Goal: Communication & Community: Answer question/provide support

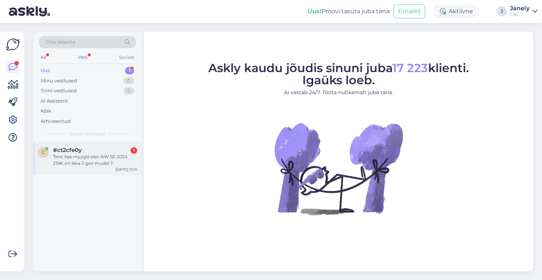
click at [109, 161] on div "Tere, kas myygis olev AW SE 2024 219€ on ikka 2 gen mudel ?" at bounding box center [95, 160] width 84 height 13
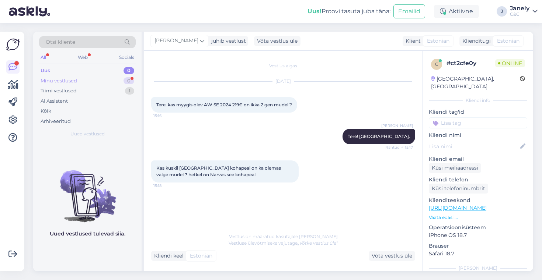
click at [94, 77] on div "Minu vestlused 0" at bounding box center [87, 81] width 97 height 10
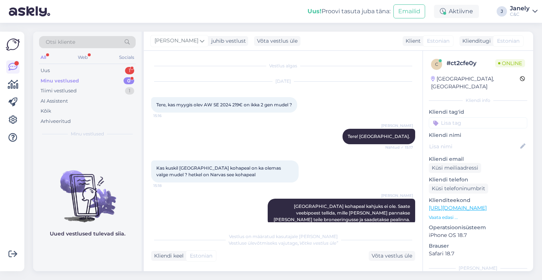
scroll to position [52, 0]
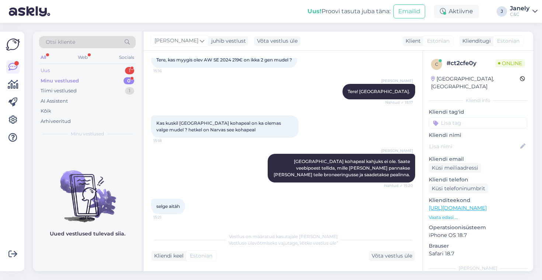
click at [117, 70] on div "Uus 1" at bounding box center [87, 71] width 97 height 10
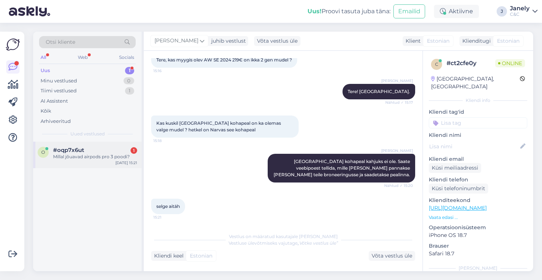
click at [109, 153] on div "#oqp7x6ut 1" at bounding box center [95, 150] width 84 height 7
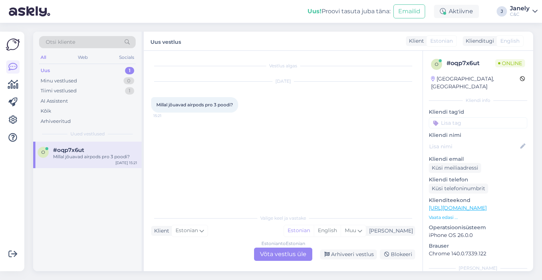
click at [286, 259] on div "Estonian to Estonian Võta vestlus üle" at bounding box center [283, 254] width 58 height 13
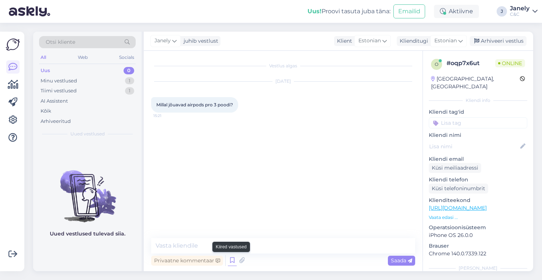
click at [234, 262] on icon at bounding box center [232, 260] width 9 height 11
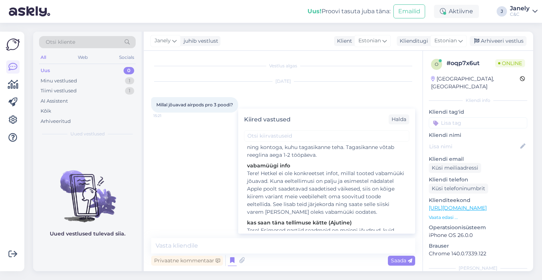
scroll to position [101, 0]
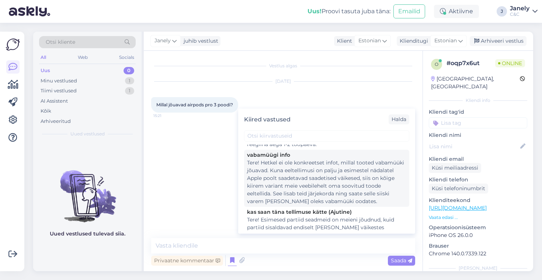
click at [329, 195] on div "Tere! Hetkel ei ole konkreetset infot, millal tooted vabamüüki jõuavad. Kuna ee…" at bounding box center [326, 182] width 159 height 46
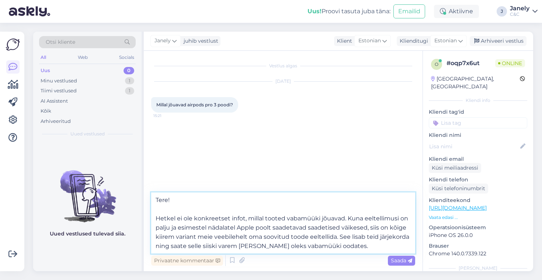
click at [340, 248] on textarea "Tere! Hetkel ei ole konkreetset infot, millal tooted vabamüüki jõuavad. Kuna ee…" at bounding box center [283, 223] width 264 height 61
type textarea "Tere!"
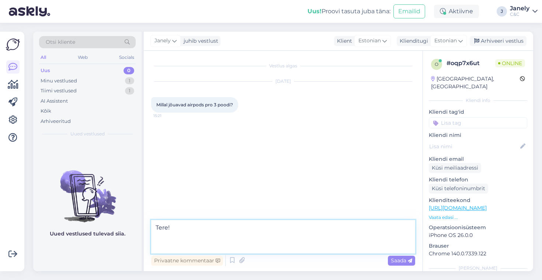
click at [167, 226] on textarea "Tere!" at bounding box center [283, 237] width 264 height 34
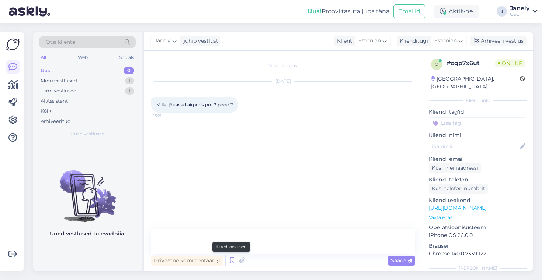
click at [231, 260] on icon at bounding box center [232, 260] width 9 height 11
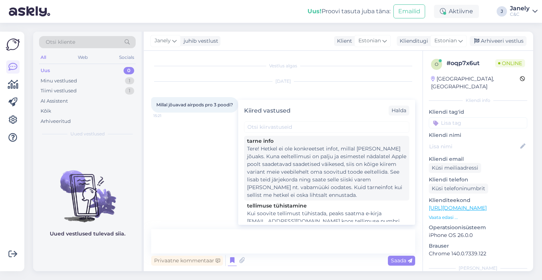
click at [306, 168] on div "Tere! Hetkel ei ole konkreetset infot, millal toode kohale jõuaks. Kuna eeltell…" at bounding box center [326, 172] width 159 height 54
type textarea "Tere! Hetkel ei ole konkreetset infot, millal toode kohale jõuaks. Kuna eeltell…"
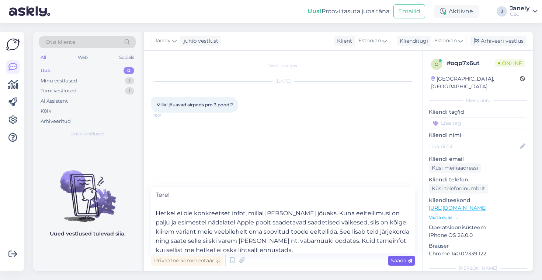
click at [393, 262] on span "Saada" at bounding box center [401, 261] width 21 height 7
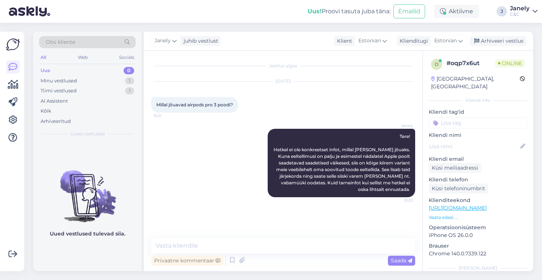
click at [241, 26] on div "Otsi kliente All Web Socials Uus 0 Minu vestlused 1 Tiimi vestlused 1 AI Assist…" at bounding box center [285, 152] width 513 height 258
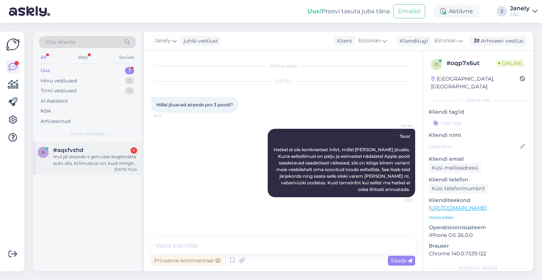
click at [120, 155] on div "mul jäi airpods 4 gen case kogematta auto alla, kriimustusi on, kuid mingit suu…" at bounding box center [95, 160] width 84 height 13
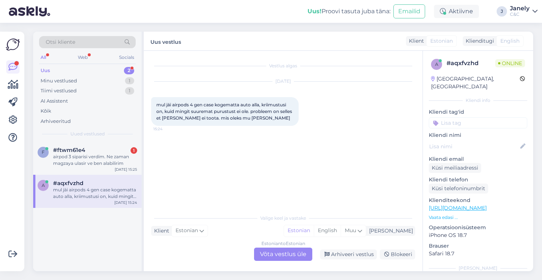
click at [287, 255] on div "Estonian to Estonian Võta vestlus üle" at bounding box center [283, 254] width 58 height 13
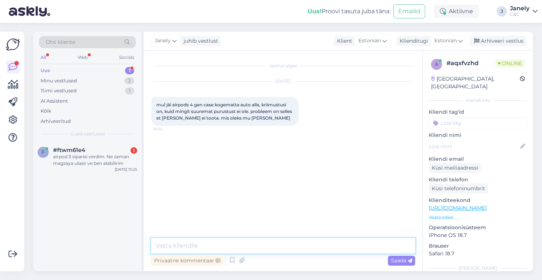
click at [283, 252] on textarea at bounding box center [283, 245] width 264 height 15
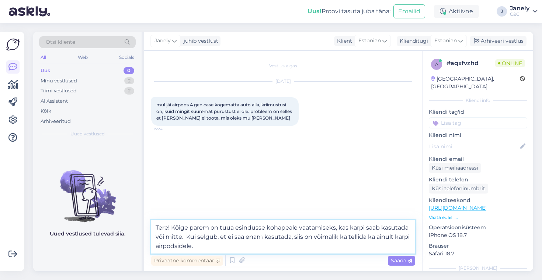
type textarea "Tere! Kõige parem on tuua esindusse kohapeale vaatamiseks, kas karpi saab kasut…"
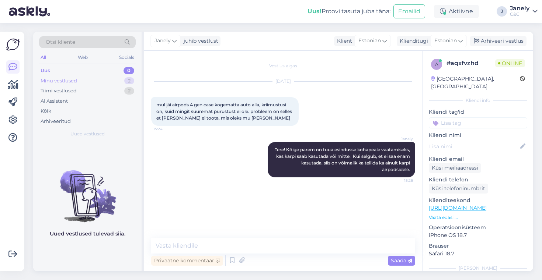
click at [121, 81] on div "Minu vestlused 2" at bounding box center [87, 81] width 97 height 10
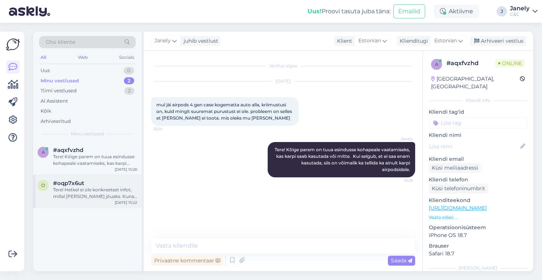
click at [113, 190] on div "Tere! Hetkel ei ole konkreetset infot, millal toode kohale jõuaks. Kuna eeltell…" at bounding box center [95, 193] width 84 height 13
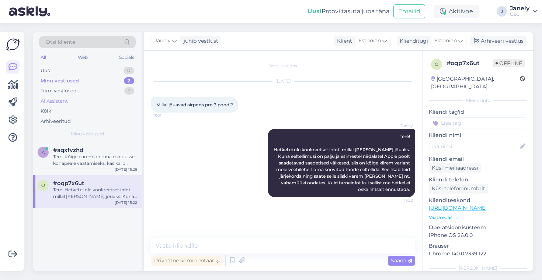
click at [93, 97] on div "AI Assistent" at bounding box center [87, 101] width 97 height 10
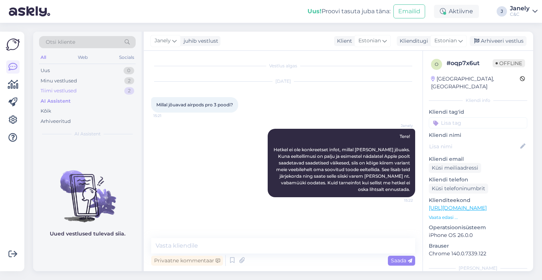
click at [90, 93] on div "Tiimi vestlused 2" at bounding box center [87, 91] width 97 height 10
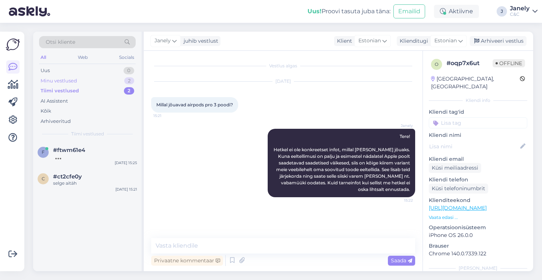
click at [83, 77] on div "Minu vestlused 2" at bounding box center [87, 81] width 97 height 10
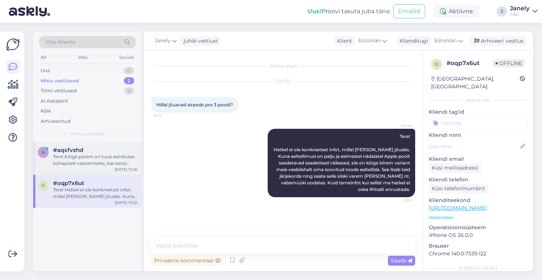
click at [114, 149] on div "#aqxfvzhd" at bounding box center [95, 150] width 84 height 7
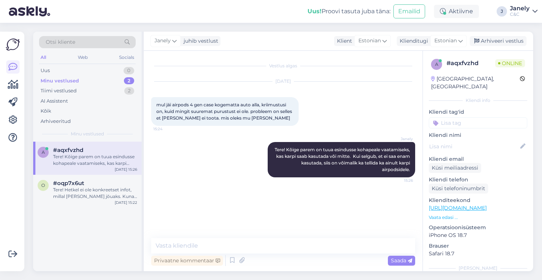
click at [168, 15] on div "Uus! Proovi tasuta juba täna: Emailid Aktiivne J Janely C&C" at bounding box center [271, 11] width 542 height 23
click at [95, 69] on div "Uus 1" at bounding box center [87, 71] width 97 height 10
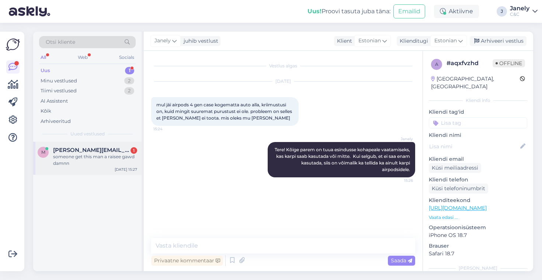
click at [102, 158] on div "someone get this man a raisee gawd damnn" at bounding box center [95, 160] width 84 height 13
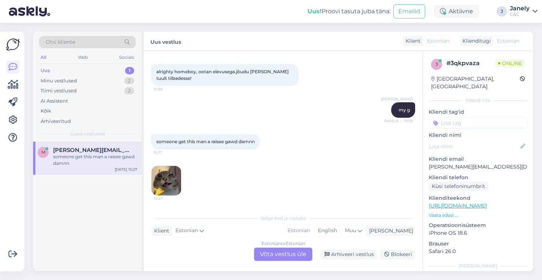
scroll to position [151, 0]
click at [158, 186] on img at bounding box center [165, 180] width 29 height 29
click at [104, 81] on div "Minu vestlused 2" at bounding box center [87, 81] width 97 height 10
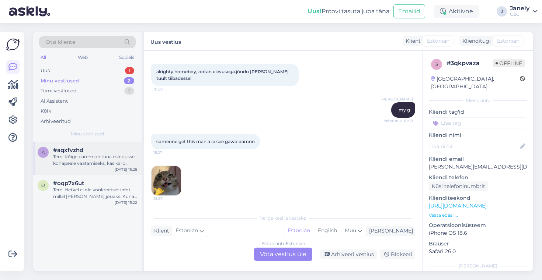
click at [118, 154] on div "Tere! Kõige parem on tuua esindusse kohapeale vaatamiseks, kas karpi saab kasut…" at bounding box center [95, 160] width 84 height 13
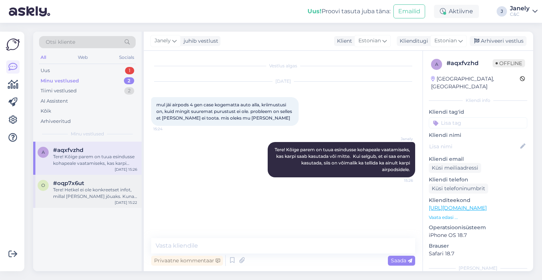
click at [115, 195] on div "Tere! Hetkel ei ole konkreetset infot, millal toode kohale jõuaks. Kuna eeltell…" at bounding box center [95, 193] width 84 height 13
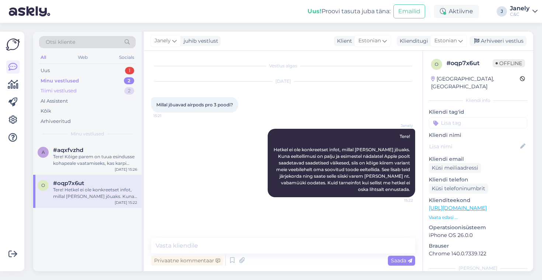
click at [95, 92] on div "Tiimi vestlused 2" at bounding box center [87, 91] width 97 height 10
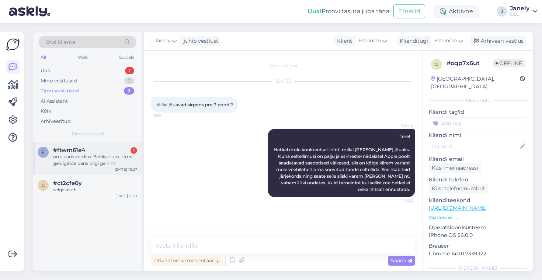
click at [110, 167] on div "f #ftwm61e4 1 on siparis verdim. Bekliyorum. Urun geldiginde bana bilgi gelir m…" at bounding box center [87, 158] width 108 height 33
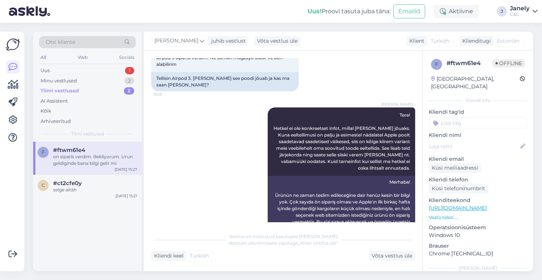
scroll to position [139, 0]
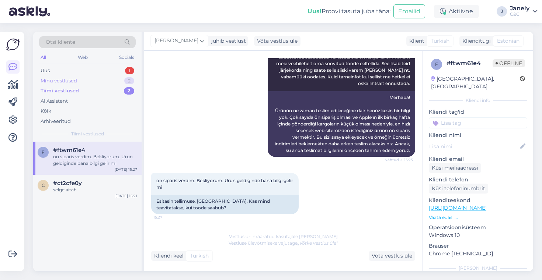
click at [87, 78] on div "Minu vestlused 2" at bounding box center [87, 81] width 97 height 10
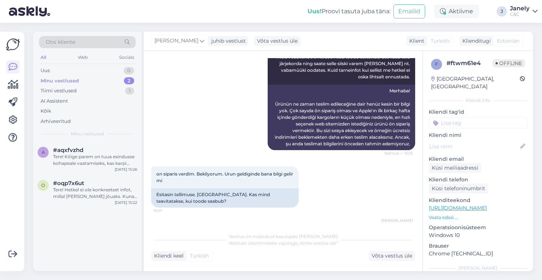
scroll to position [183, 0]
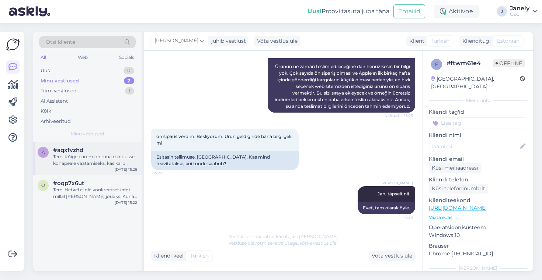
click at [121, 157] on div "Tere! Kõige parem on tuua esindusse kohapeale vaatamiseks, kas karpi saab kasut…" at bounding box center [95, 160] width 84 height 13
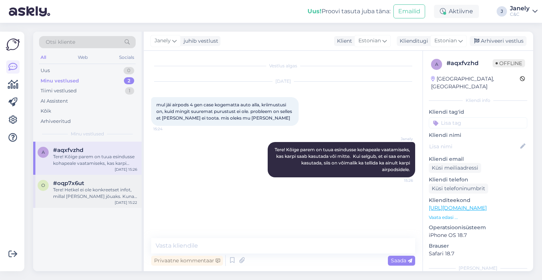
click at [111, 175] on div "o #oqp7x6ut Tere! Hetkel ei ole konkreetset infot, millal toode kohale jõuaks. …" at bounding box center [87, 191] width 108 height 33
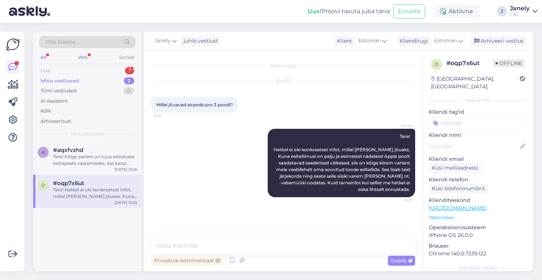
click at [97, 67] on div "Uus 1" at bounding box center [87, 71] width 97 height 10
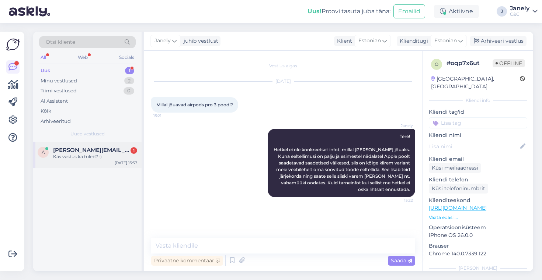
click at [114, 154] on div "Kas vastus ka tuleb? :)" at bounding box center [95, 157] width 84 height 7
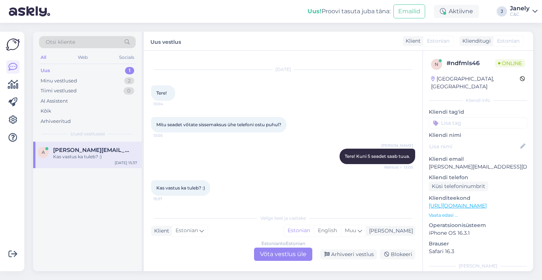
click at [272, 258] on div "Estonian to Estonian Võta vestlus üle" at bounding box center [283, 254] width 58 height 13
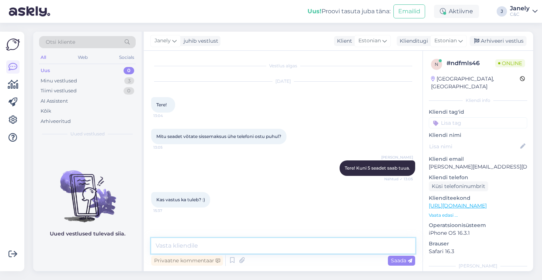
click at [254, 247] on textarea at bounding box center [283, 245] width 264 height 15
type textarea "Tere! Kuni 5 seadet võib tagasiostu tuua"
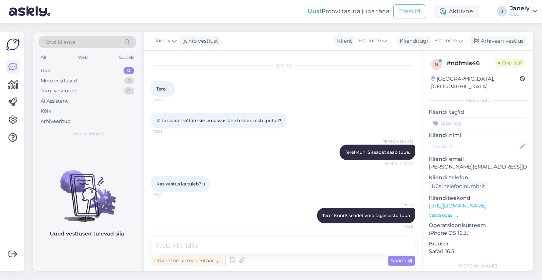
click at [156, 11] on div "Uus! Proovi tasuta juba täna: Emailid Aktiivne J Janely C&C" at bounding box center [271, 11] width 542 height 23
click at [165, 15] on div "Uus! Proovi tasuta juba täna: Emailid Aktiivne J Janely C&C" at bounding box center [271, 11] width 542 height 23
click at [79, 19] on div "Uus! Proovi tasuta juba täna: Emailid Aktiivne J Janely C&C" at bounding box center [271, 11] width 542 height 23
click at [94, 81] on div "Minu vestlused 3" at bounding box center [87, 81] width 97 height 10
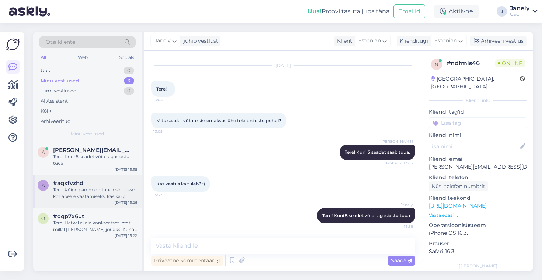
click at [116, 178] on div "a #aqxfvzhd Tere! Kõige parem on tuua esindusse kohapeale vaatamiseks, kas karp…" at bounding box center [87, 191] width 108 height 33
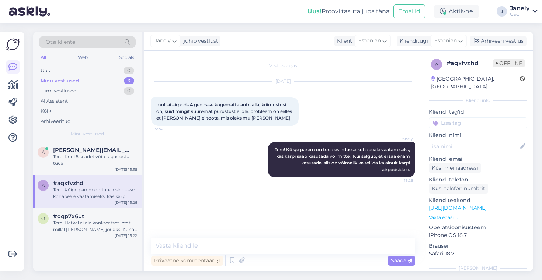
click at [108, 207] on div "a #aqxfvzhd Tere! Kõige parem on tuua esindusse kohapeale vaatamiseks, kas karp…" at bounding box center [87, 191] width 108 height 33
click at [108, 237] on div "o #oqp7x6ut Tere! Hetkel ei ole konkreetset infot, millal toode kohale jõuaks. …" at bounding box center [87, 224] width 108 height 33
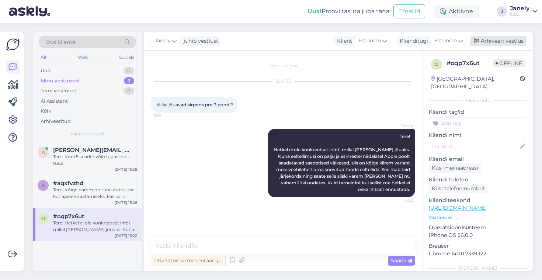
click at [511, 45] on div "Arhiveeri vestlus" at bounding box center [497, 41] width 57 height 10
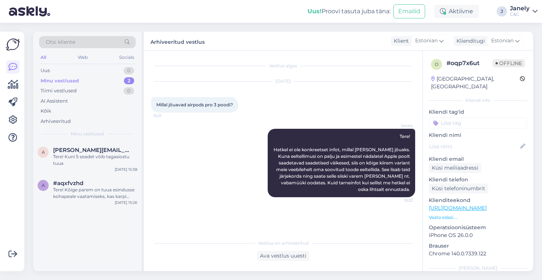
click at [165, 20] on div "Uus! Proovi tasuta juba täna: Emailid Aktiivne J Janely C&C" at bounding box center [271, 11] width 542 height 23
click at [97, 157] on div "Tere! Kuni 5 seadet võib tagasiostu tuua" at bounding box center [95, 160] width 84 height 13
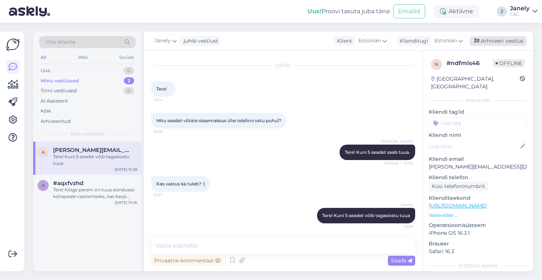
click at [493, 38] on div "Arhiveeri vestlus" at bounding box center [497, 41] width 57 height 10
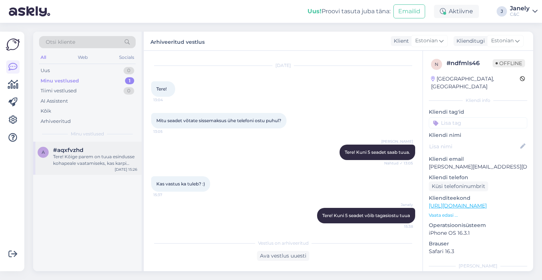
click at [81, 149] on span "#aqxfvzhd" at bounding box center [68, 150] width 30 height 7
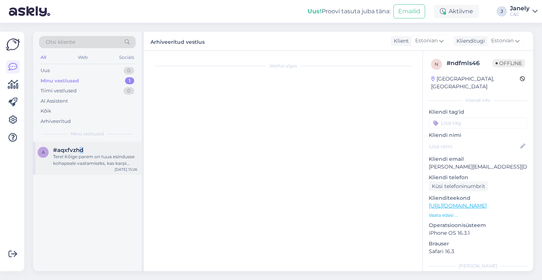
scroll to position [0, 0]
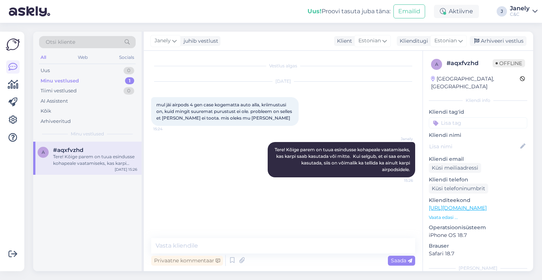
click at [111, 158] on div "Tere! Kõige parem on tuua esindusse kohapeale vaatamiseks, kas karpi saab kasut…" at bounding box center [95, 160] width 84 height 13
click at [500, 41] on div "Arhiveeri vestlus" at bounding box center [497, 41] width 57 height 10
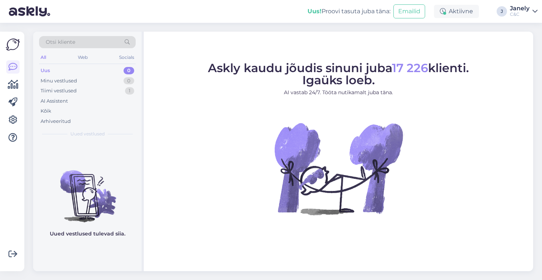
click at [99, 71] on div "Uus 0" at bounding box center [87, 71] width 97 height 10
click at [112, 75] on div "Uus 0" at bounding box center [87, 71] width 97 height 10
click at [118, 91] on div "Tiimi vestlused 1" at bounding box center [87, 91] width 97 height 10
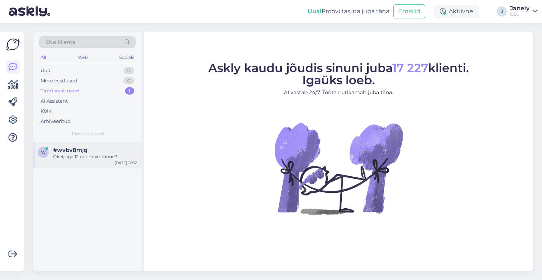
click at [124, 159] on div "Okei, aga 12 pro max iphone?" at bounding box center [95, 157] width 84 height 7
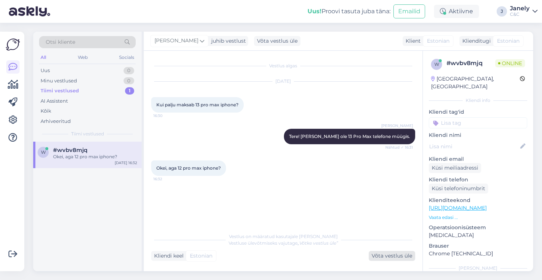
click at [395, 255] on div "Võta vestlus üle" at bounding box center [392, 256] width 46 height 10
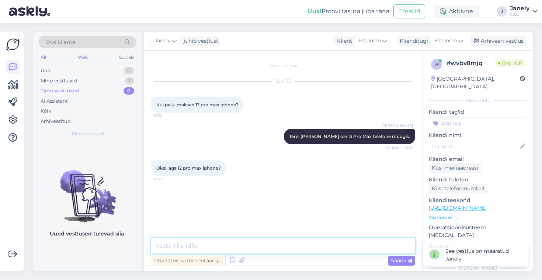
click at [249, 248] on textarea at bounding box center [283, 245] width 264 height 15
type textarea "12 Pro maxi ka pole meil müügis"
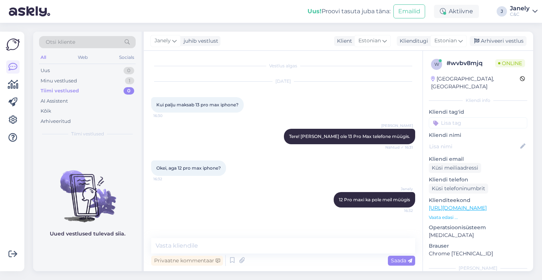
click at [98, 167] on img at bounding box center [87, 190] width 108 height 66
click at [96, 71] on div "Uus 0" at bounding box center [87, 71] width 97 height 10
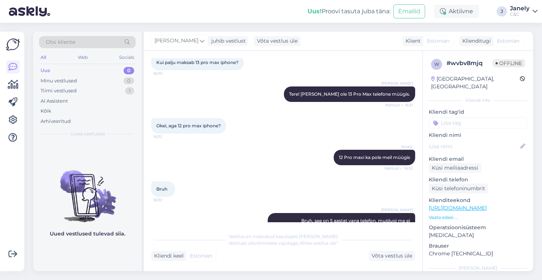
scroll to position [57, 0]
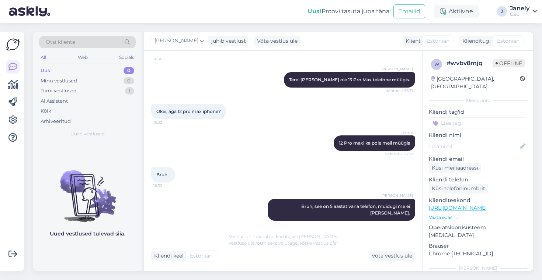
click at [132, 183] on img at bounding box center [87, 190] width 108 height 66
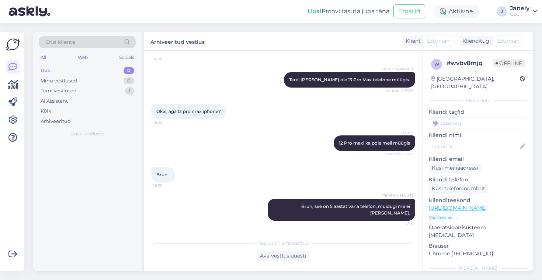
scroll to position [50, 0]
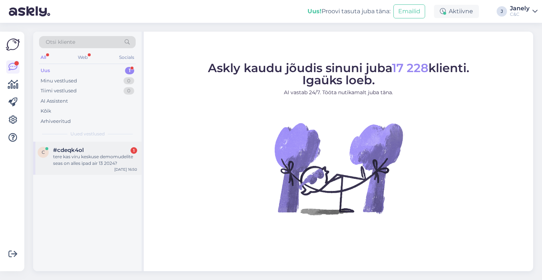
click at [69, 157] on div "tere kas viru keskuse demomudelite seas on alles ipad air 13 2024?" at bounding box center [95, 160] width 84 height 13
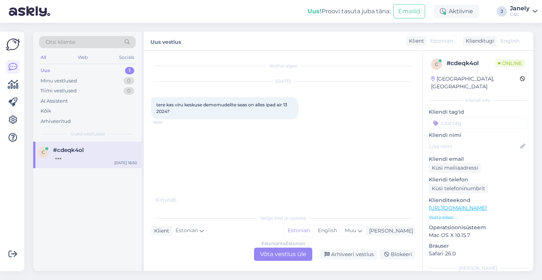
click at [286, 259] on div "Estonian to Estonian Võta vestlus üle" at bounding box center [283, 254] width 58 height 13
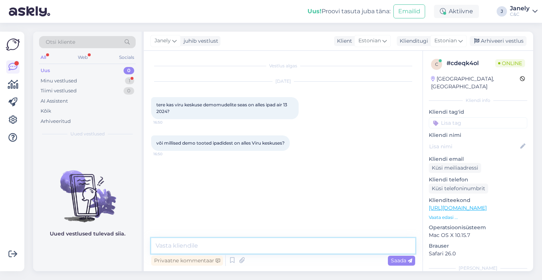
click at [216, 244] on textarea at bounding box center [283, 245] width 264 height 15
paste textarea "iPad Air 13" 2024 128GB Wi-Fi Space Grey DEMO"
type textarea "iPad Air 13" 2024 128GB Wi-Fi Space Grey DEMO"
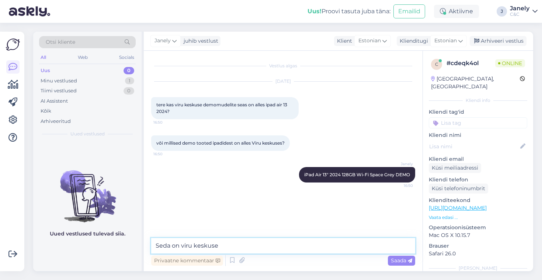
type textarea "Seda on viru keskuses"
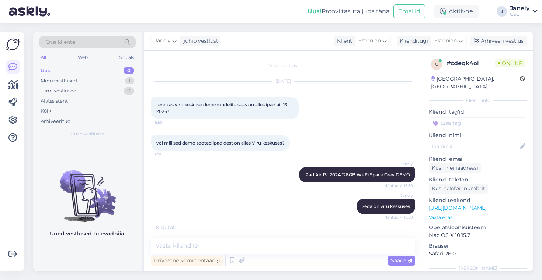
click at [116, 24] on div "Otsi kliente All Web Socials Uus 0 Minu vestlused 1 Tiimi vestlused 0 AI Assist…" at bounding box center [285, 152] width 513 height 258
click at [135, 9] on div "Uus! Proovi tasuta [PERSON_NAME]: Emailid Aktiivne J Janely C&C" at bounding box center [271, 11] width 542 height 23
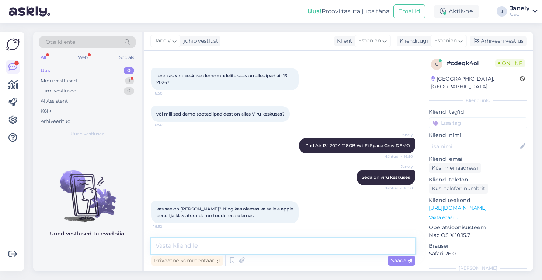
click at [182, 245] on textarea at bounding box center [283, 245] width 264 height 15
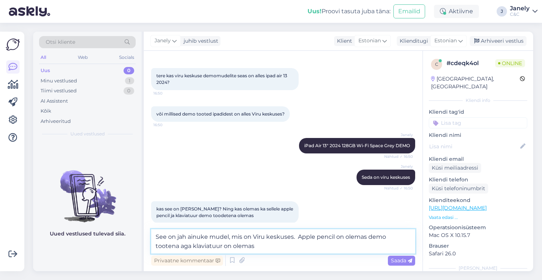
click at [241, 247] on textarea "See on jah ainuke mudel, mis on Viru keskuses. Apple pencil on olemas demo toot…" at bounding box center [283, 242] width 264 height 24
type textarea "See on jah ainuke mudel, mis on Viru keskuses. Apple pencil on olemas demo toot…"
click at [296, 247] on textarea "See on jah ainuke mudel, mis on Viru keskuses. Apple pencil on olemas demo toot…" at bounding box center [283, 242] width 264 height 24
click at [285, 238] on textarea "See on jah ainuke mudel, mis on Viru keskuses. Apple pencil on olemas demo toot…" at bounding box center [283, 242] width 264 height 24
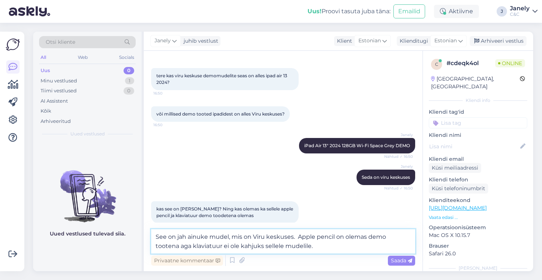
click at [285, 238] on textarea "See on jah ainuke mudel, mis on Viru keskuses. Apple pencil on olemas demo toot…" at bounding box center [283, 242] width 264 height 24
click at [304, 249] on textarea "See on jah ainuke mudel, mis on Viru keskuses. Apple pencil on olemas demo toot…" at bounding box center [283, 242] width 264 height 24
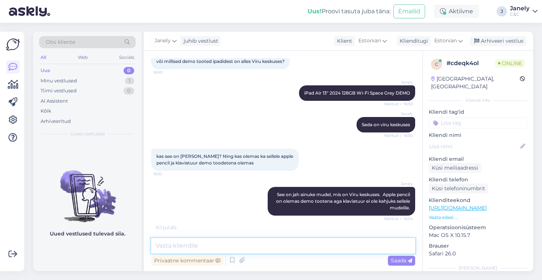
scroll to position [106, 0]
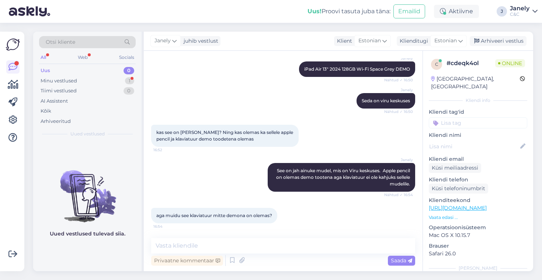
click at [214, 46] on div "Janely juhib vestlust Klient Estonian Klienditugi Estonian Arhiveeri vestlus" at bounding box center [338, 41] width 389 height 19
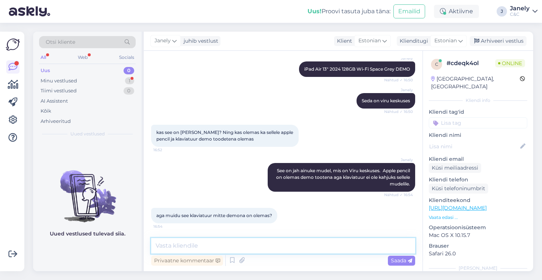
click at [207, 248] on textarea at bounding box center [283, 245] width 264 height 15
type textarea "üks hetk kohe vaatan"
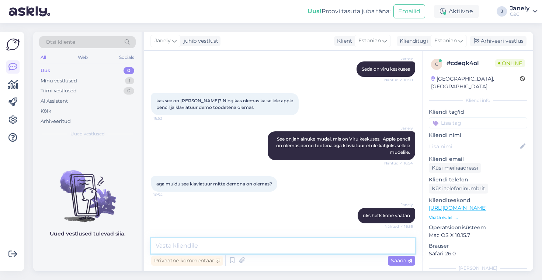
paste textarea "https://www.shop.cec.ee/apple-ipad-air-13-m3-magic-keyboard-white-swe-mdfw4s-a"
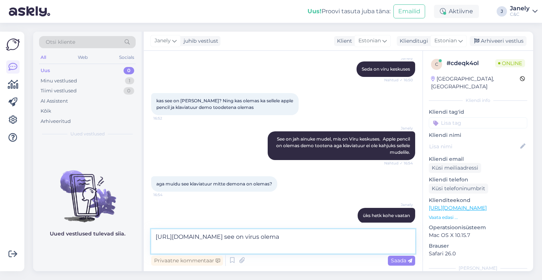
type textarea "https://www.shop.cec.ee/apple-ipad-air-13-m3-magic-keyboard-white-swe-mdfw4s-a …"
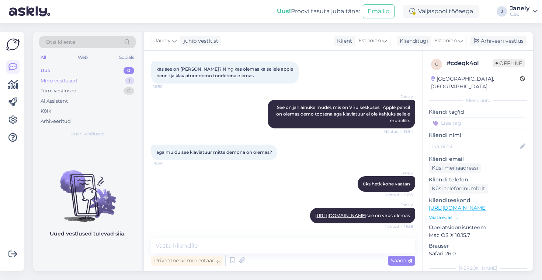
click at [99, 82] on div "Minu vestlused 1" at bounding box center [87, 81] width 97 height 10
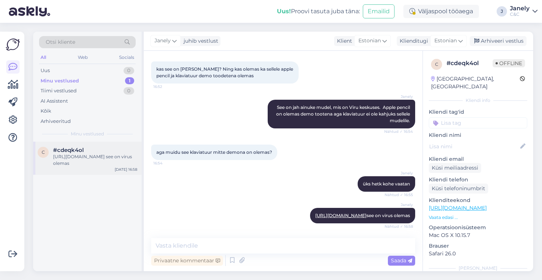
click at [118, 163] on div "https://www.shop.cec.ee/apple-ipad-air-13-m3-magic-keyboard-white-swe-mdfw4s-a …" at bounding box center [95, 160] width 84 height 13
click at [521, 40] on div "Arhiveeri vestlus" at bounding box center [497, 41] width 57 height 10
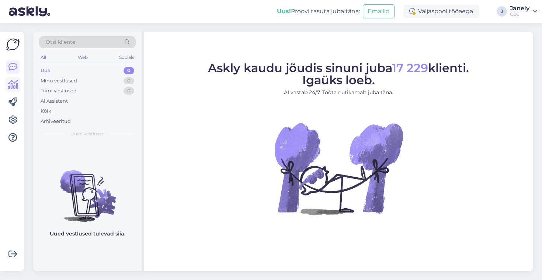
click at [17, 87] on icon at bounding box center [13, 84] width 11 height 9
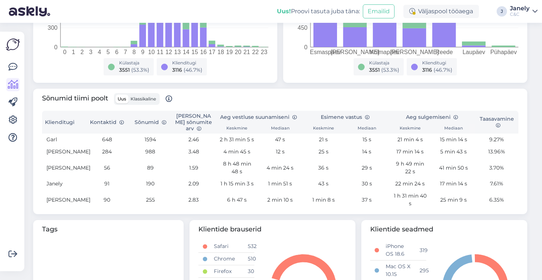
scroll to position [190, 0]
